Goal: Information Seeking & Learning: Learn about a topic

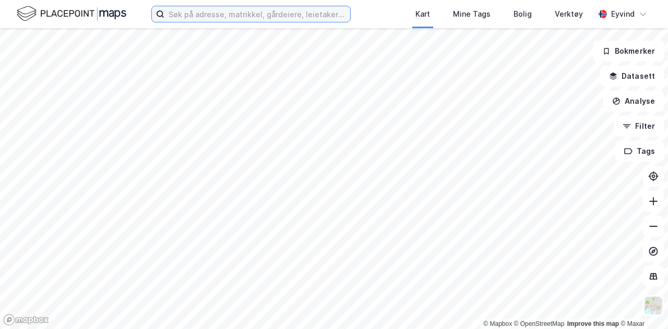
click at [224, 18] on input at bounding box center [257, 14] width 186 height 16
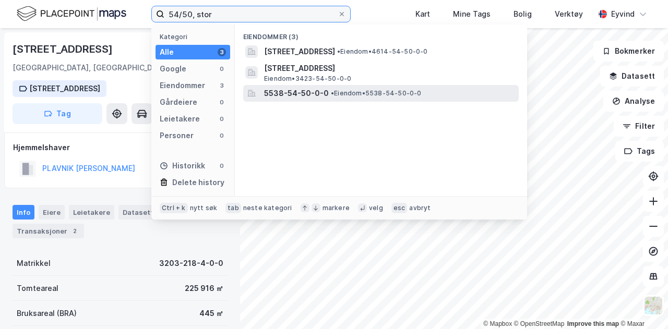
type input "54/50, stor"
click at [294, 91] on span "5538-54-50-0-0" at bounding box center [296, 93] width 65 height 13
